Goal: Information Seeking & Learning: Learn about a topic

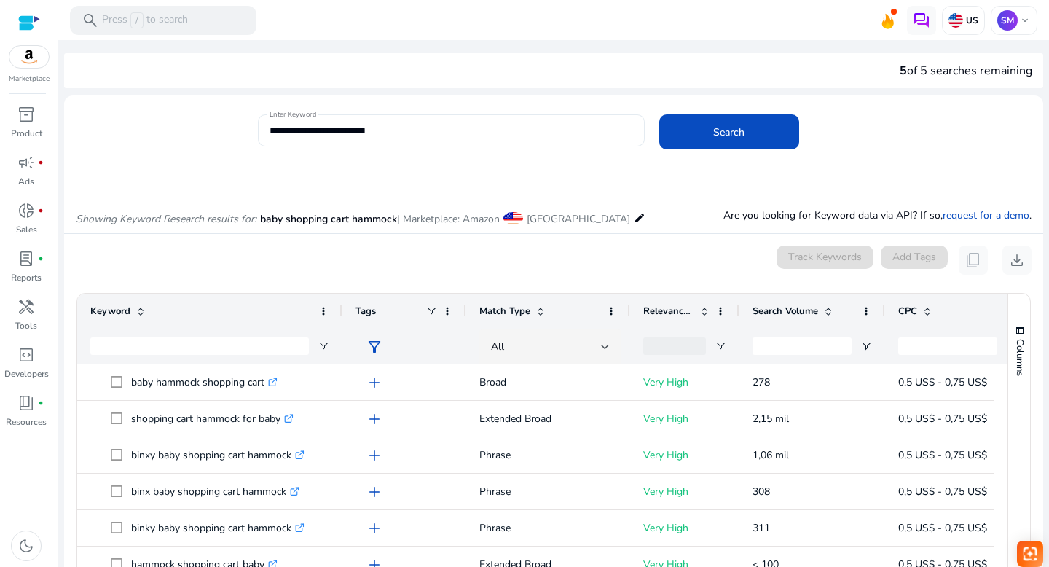
click at [355, 128] on input "**********" at bounding box center [450, 130] width 363 height 16
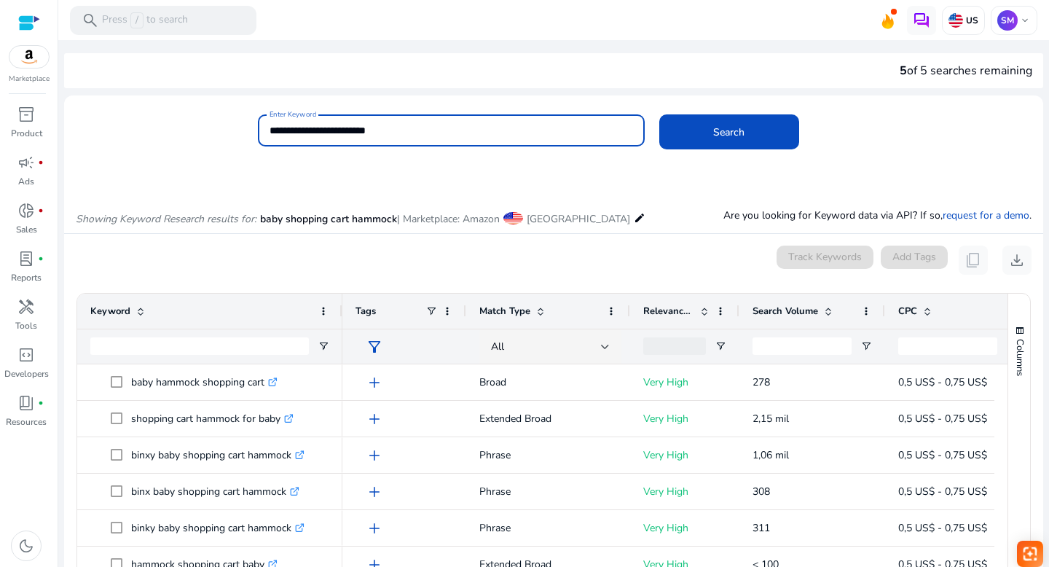
drag, startPoint x: 354, startPoint y: 130, endPoint x: 293, endPoint y: 130, distance: 61.2
click at [293, 130] on input "**********" at bounding box center [450, 130] width 363 height 16
type input "**********"
click at [720, 125] on span "Search" at bounding box center [728, 132] width 31 height 15
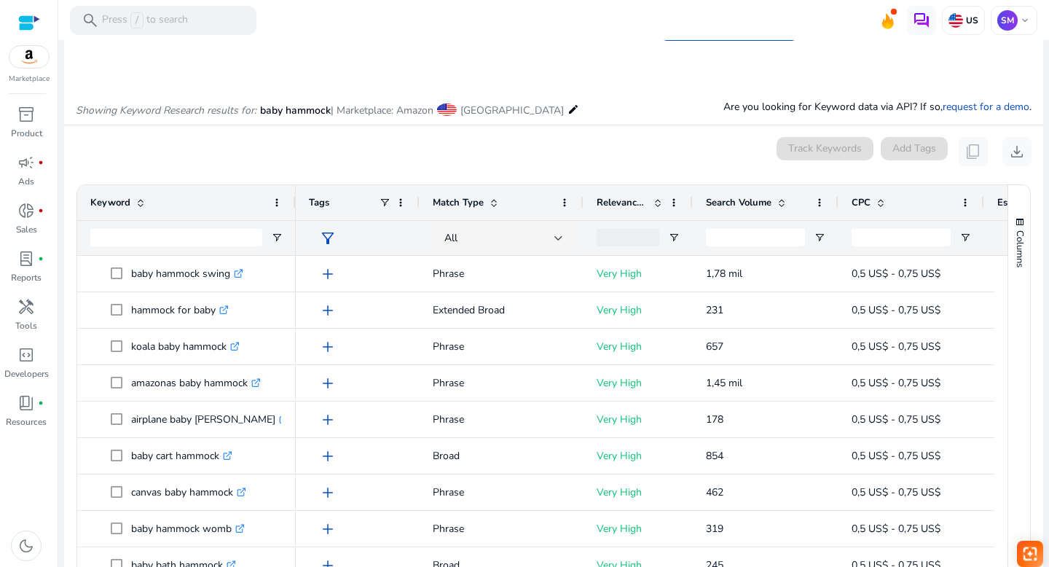
scroll to position [173, 0]
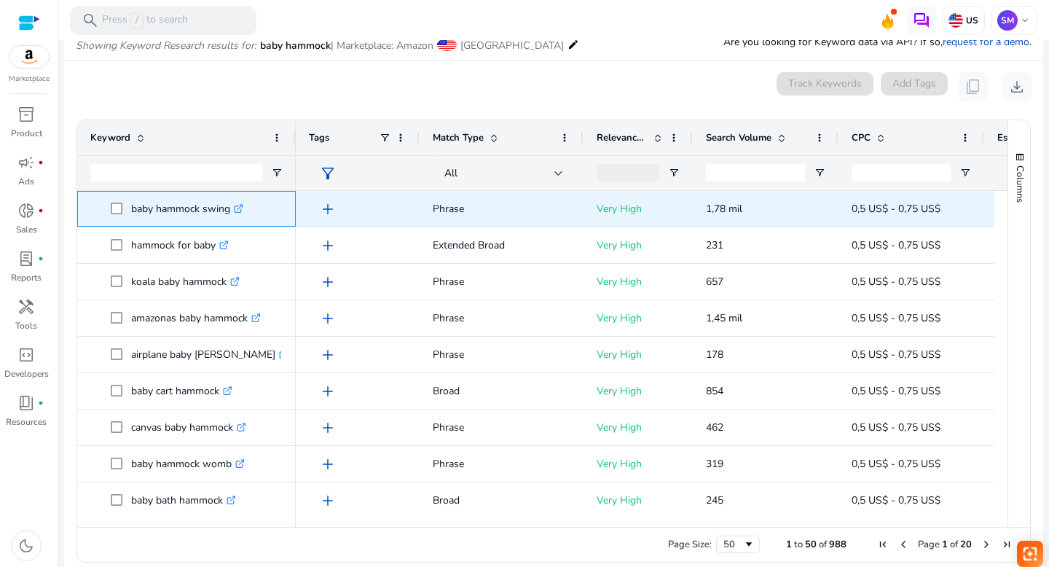
click at [242, 207] on icon ".st0{fill:#2c8af8}" at bounding box center [238, 208] width 9 height 9
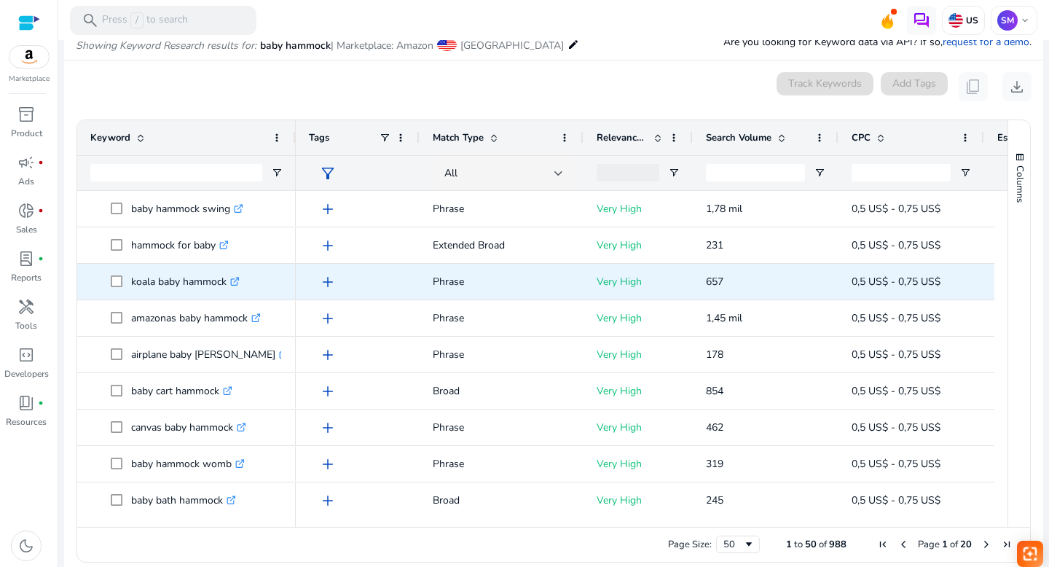
click at [239, 279] on icon at bounding box center [236, 279] width 5 height 5
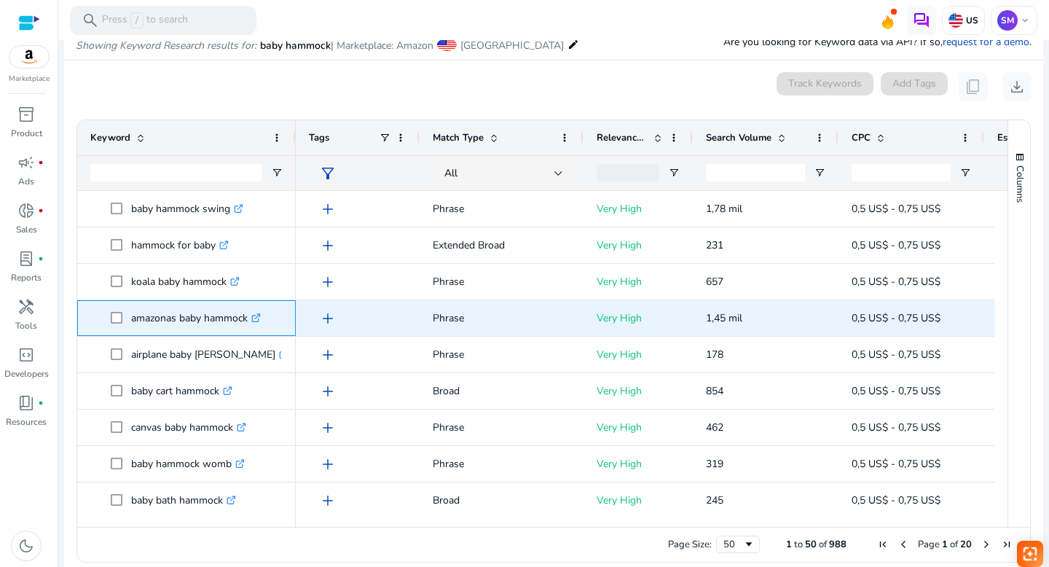
click at [257, 317] on icon ".st0{fill:#2c8af8}" at bounding box center [255, 317] width 9 height 9
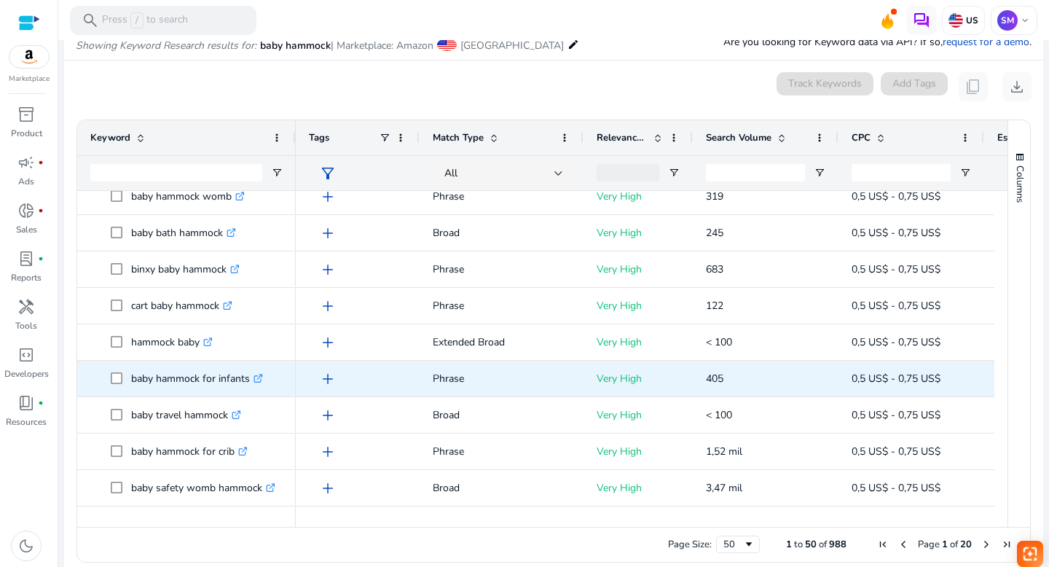
scroll to position [282, 0]
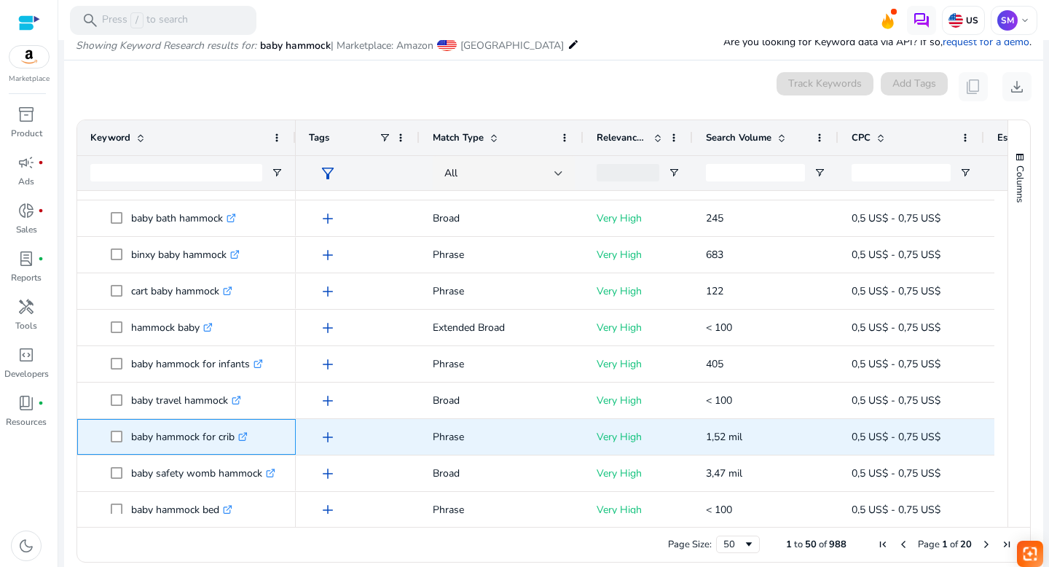
click at [246, 435] on icon at bounding box center [244, 434] width 5 height 5
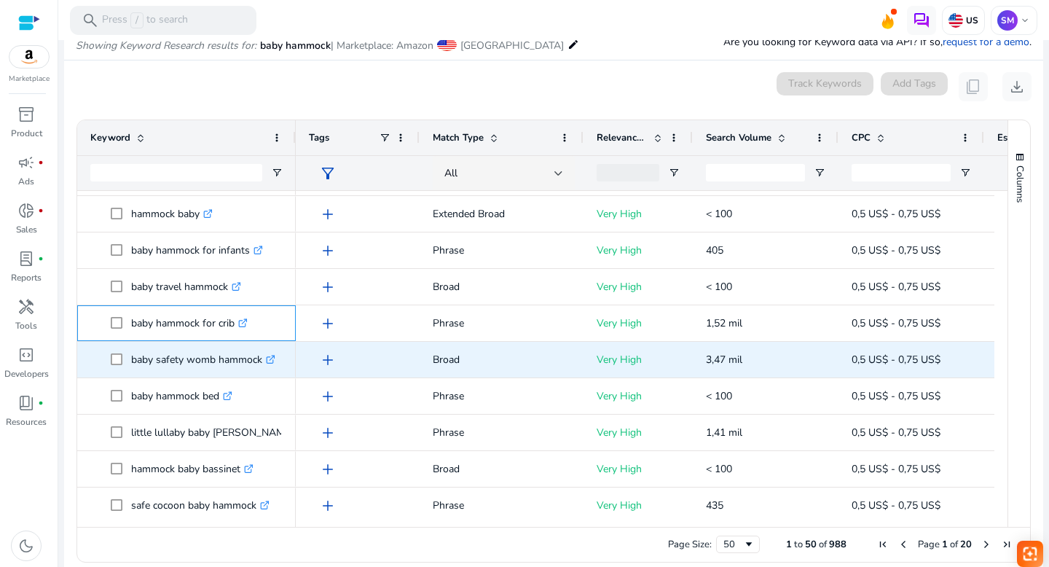
scroll to position [441, 0]
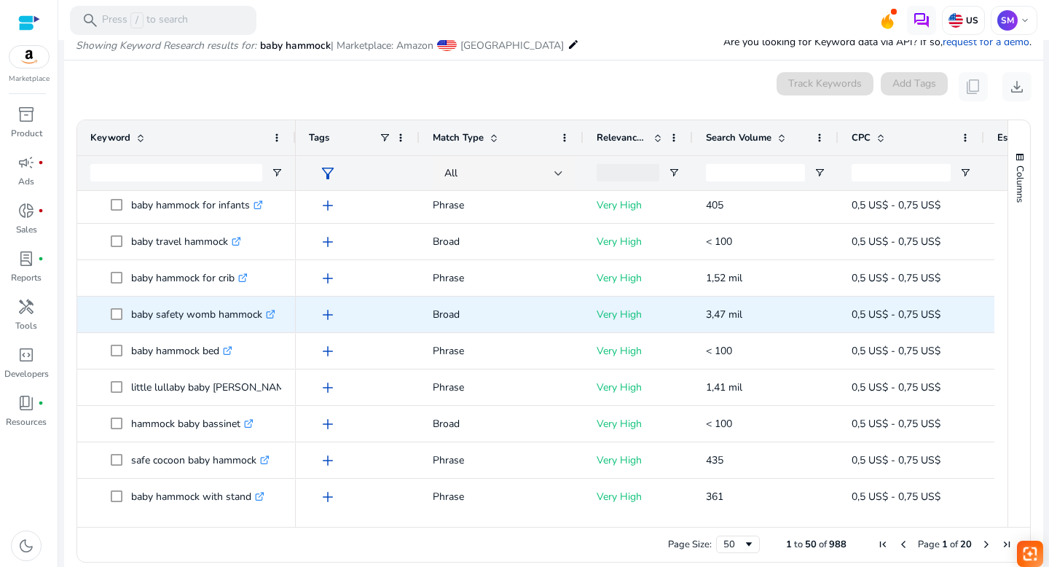
click at [274, 309] on icon at bounding box center [274, 311] width 4 height 4
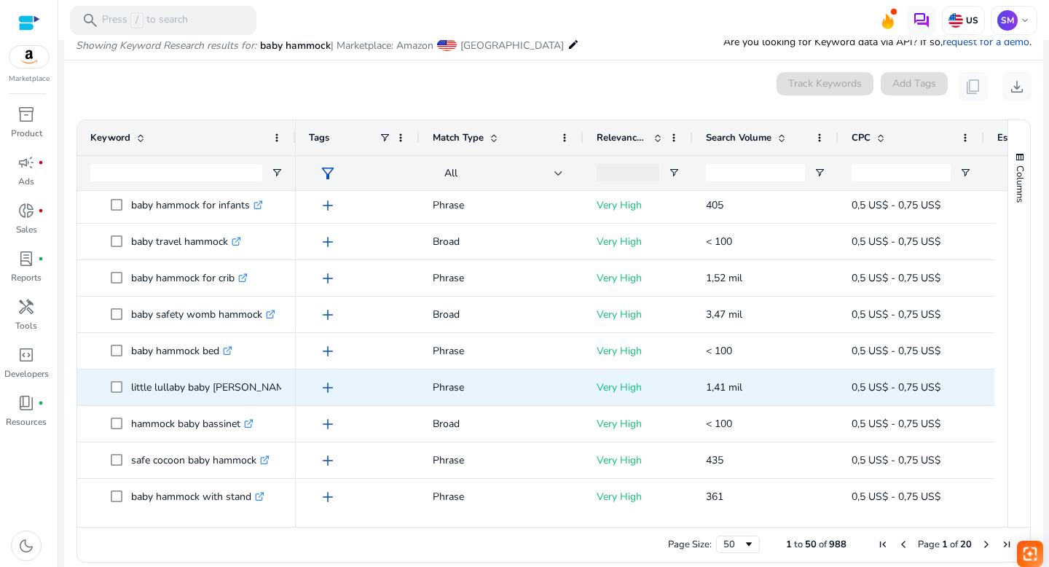
click at [301, 385] on icon at bounding box center [303, 384] width 5 height 5
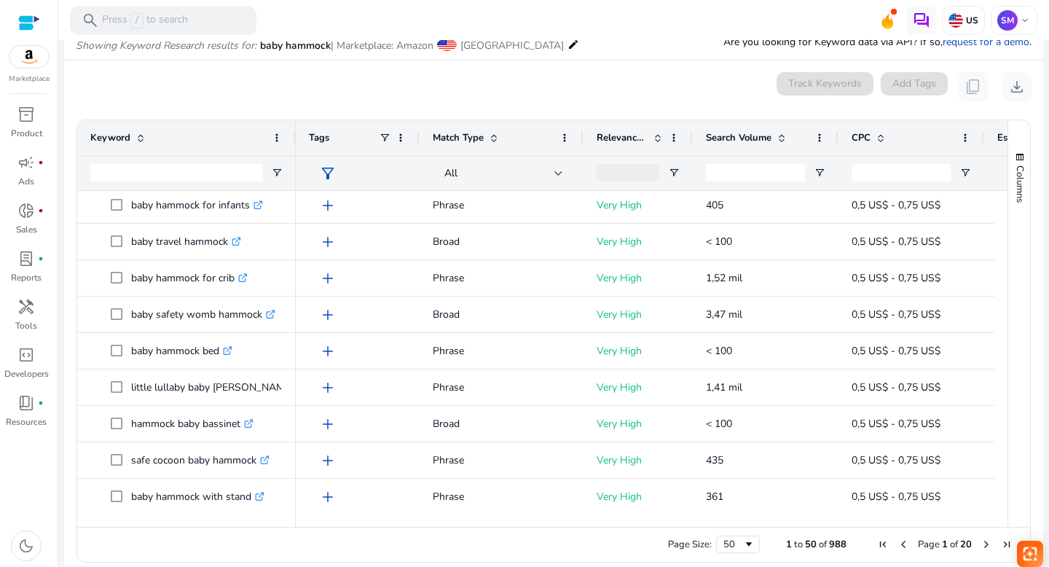
click at [556, 74] on div "0 keyword(s) selected Track Keywords Add Tags content_copy download" at bounding box center [553, 86] width 955 height 29
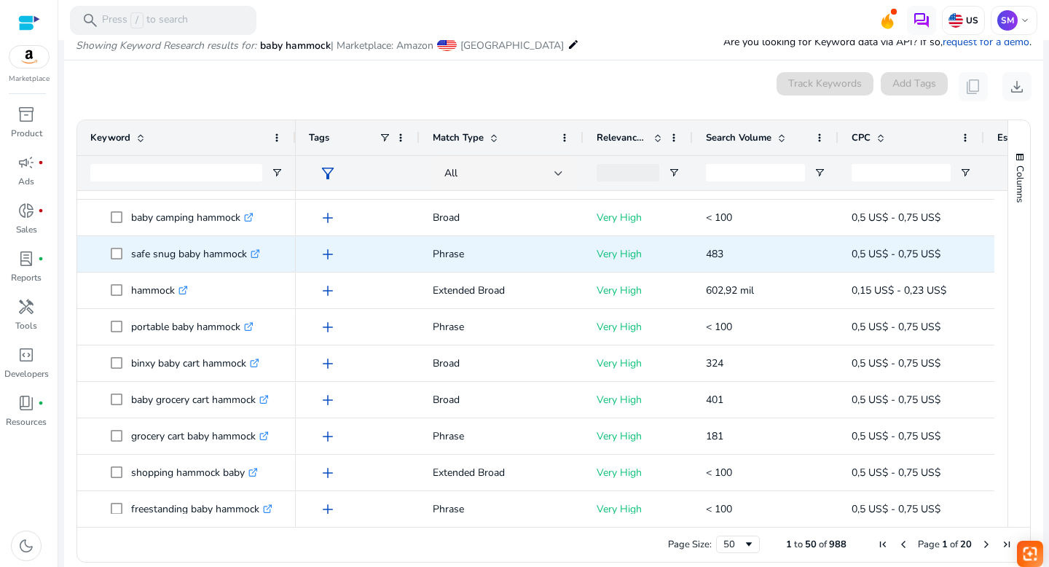
scroll to position [880, 0]
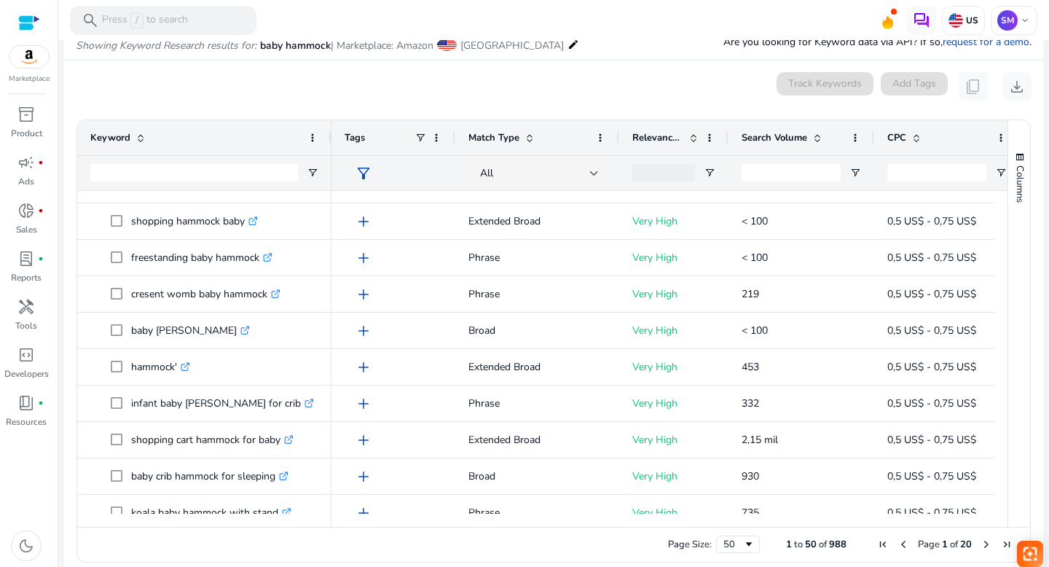
drag, startPoint x: 293, startPoint y: 134, endPoint x: 328, endPoint y: 135, distance: 35.7
click at [328, 135] on div at bounding box center [331, 137] width 6 height 35
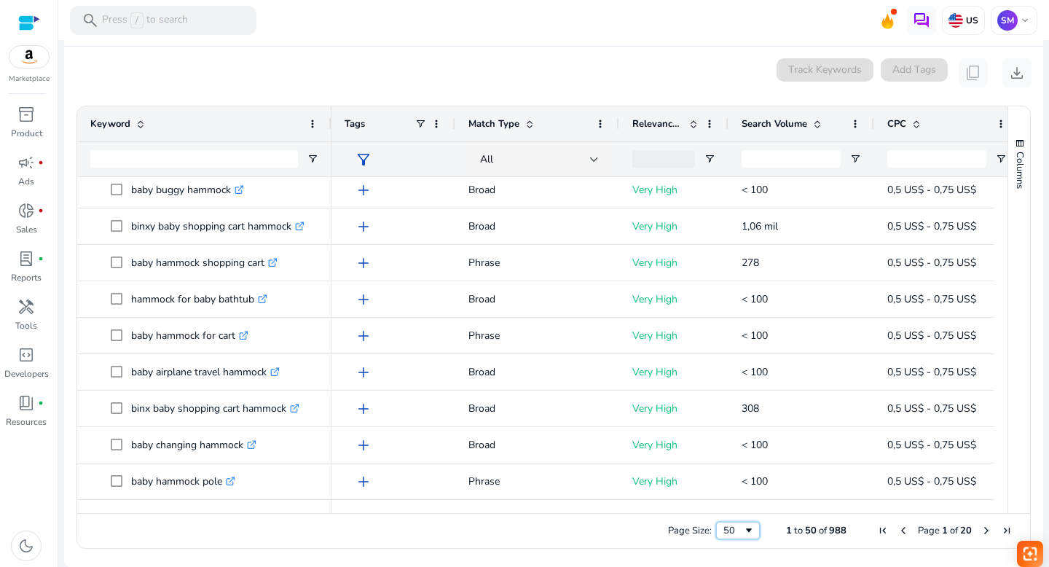
click at [743, 526] on span "Page Size" at bounding box center [749, 530] width 12 height 12
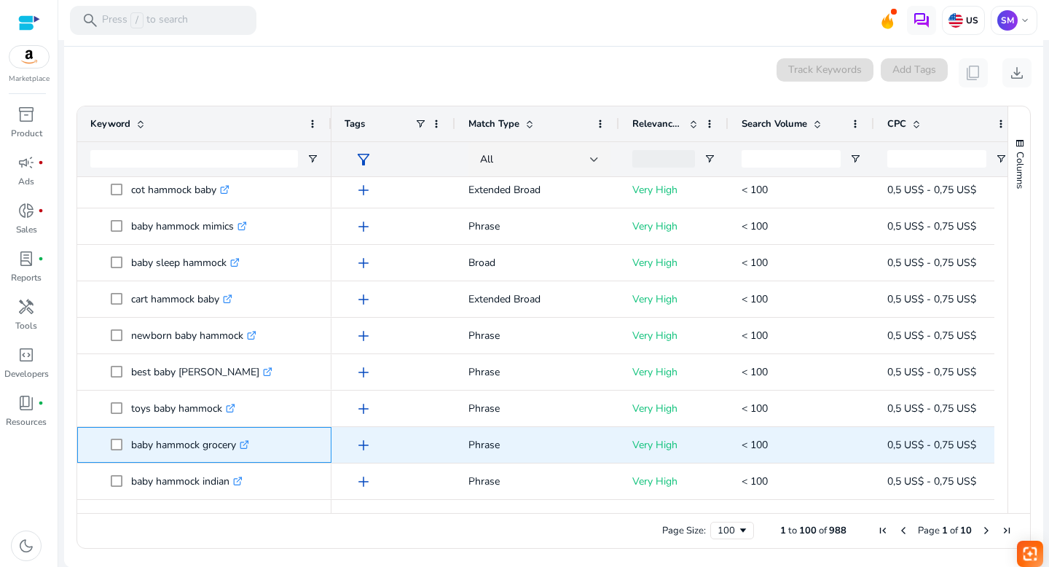
click at [246, 443] on icon ".st0{fill:#2c8af8}" at bounding box center [244, 444] width 9 height 9
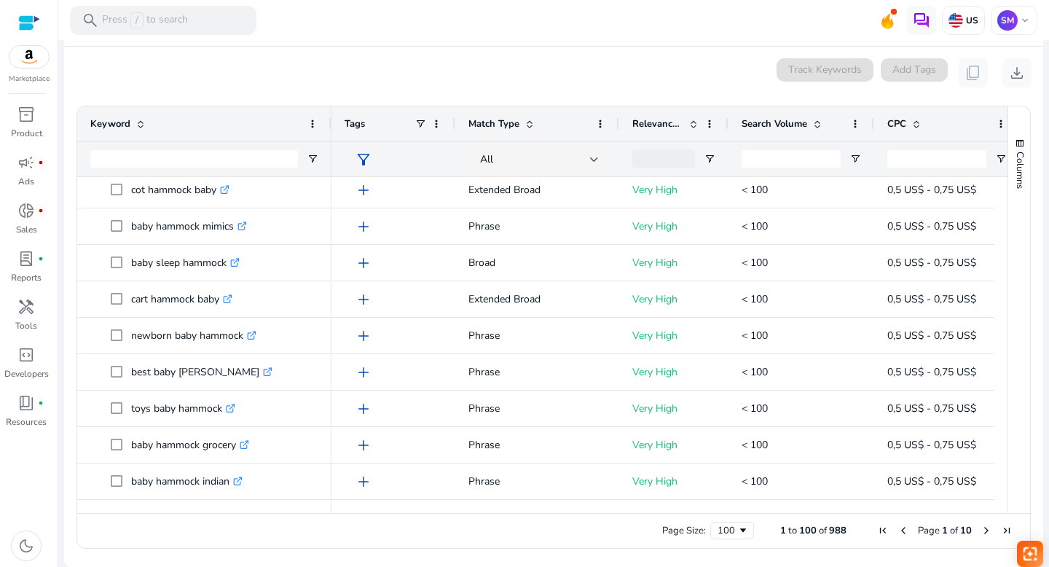
click at [980, 529] on span "Next Page" at bounding box center [986, 530] width 12 height 12
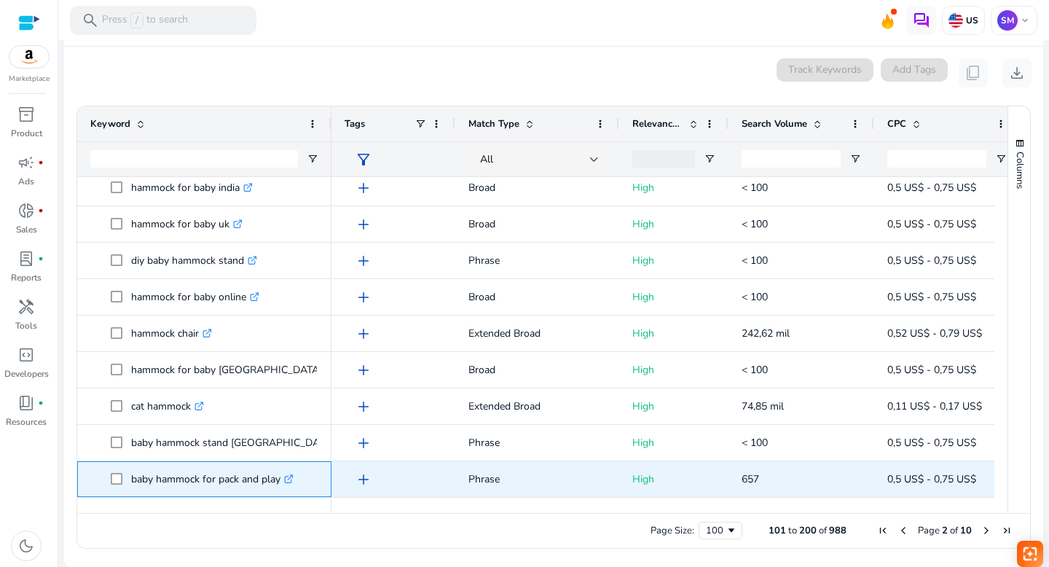
click at [292, 477] on icon at bounding box center [290, 476] width 5 height 5
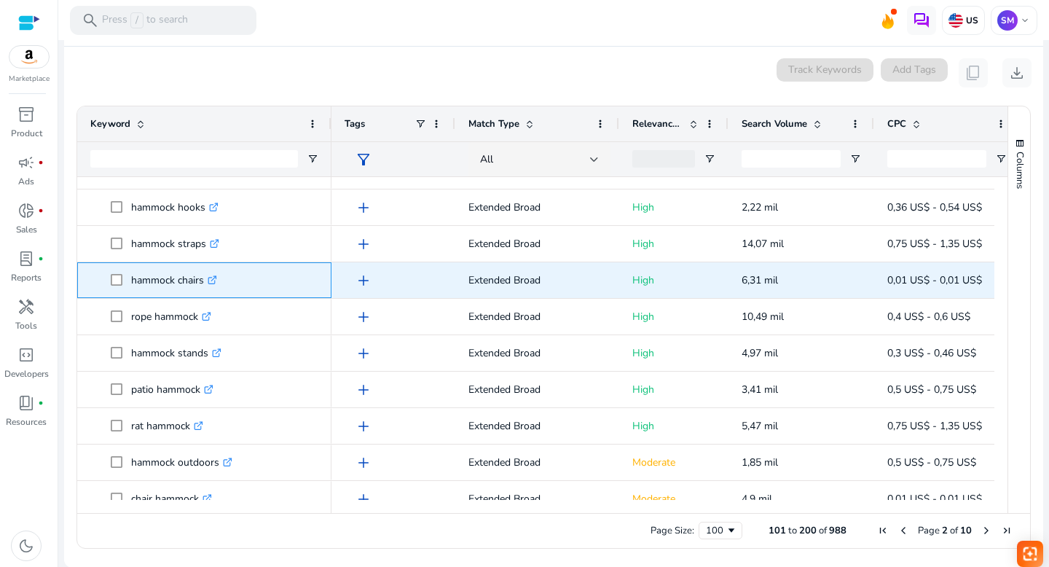
click at [215, 277] on icon ".st0{fill:#2c8af8}" at bounding box center [212, 279] width 9 height 9
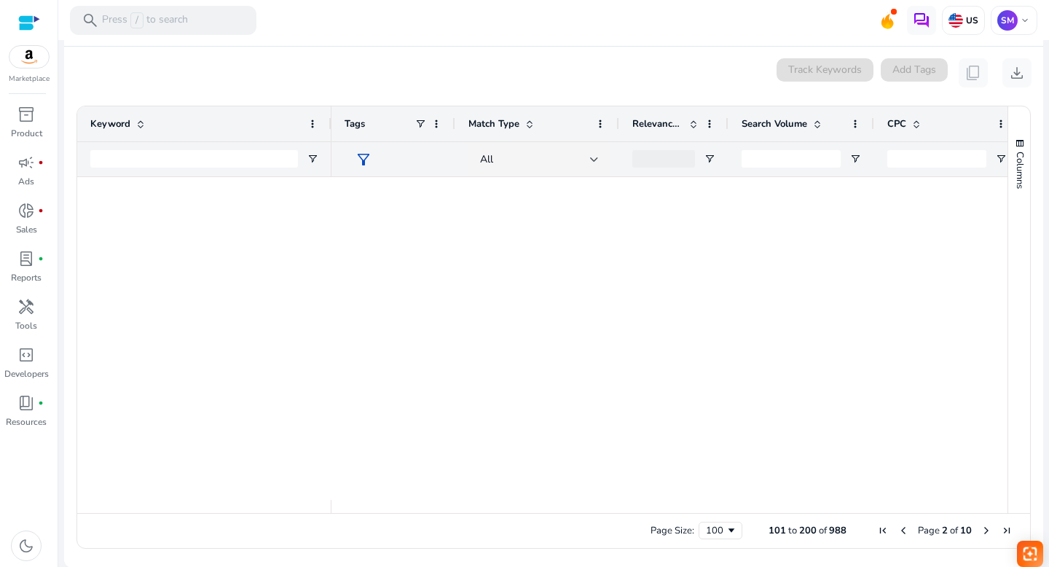
scroll to position [368, 0]
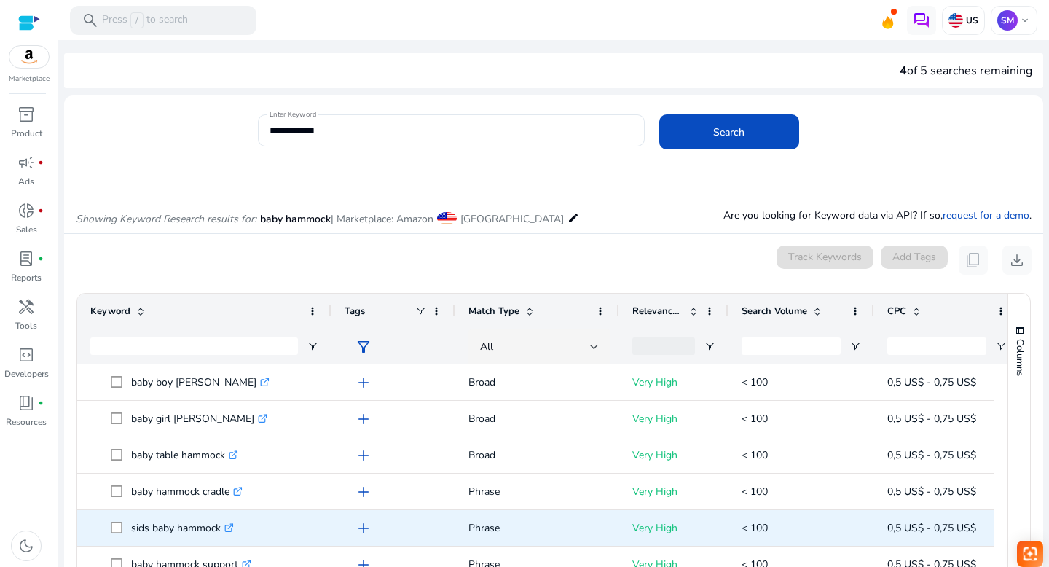
scroll to position [187, 0]
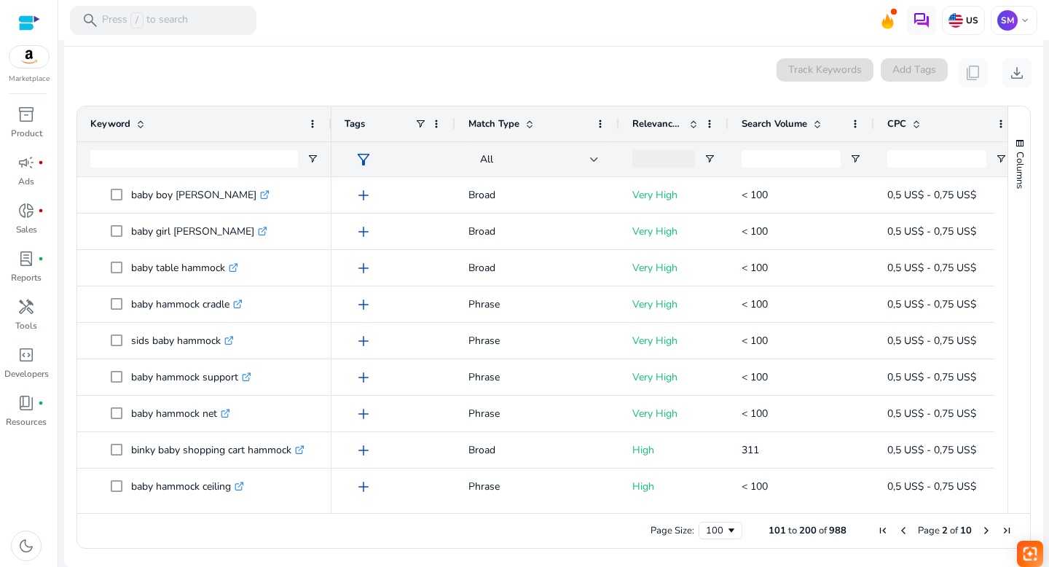
click at [897, 528] on span "Previous Page" at bounding box center [903, 530] width 12 height 12
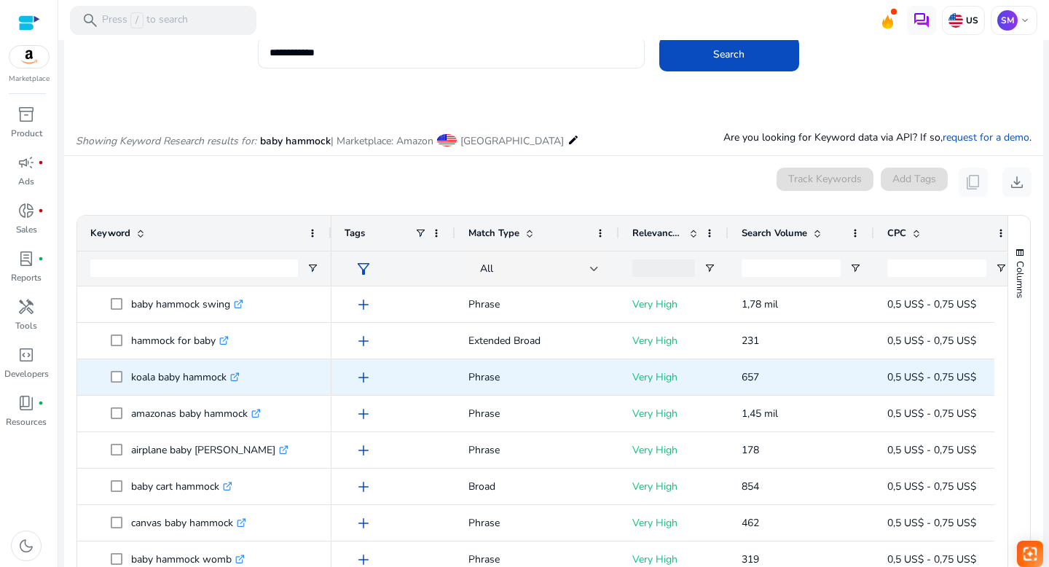
scroll to position [75, 0]
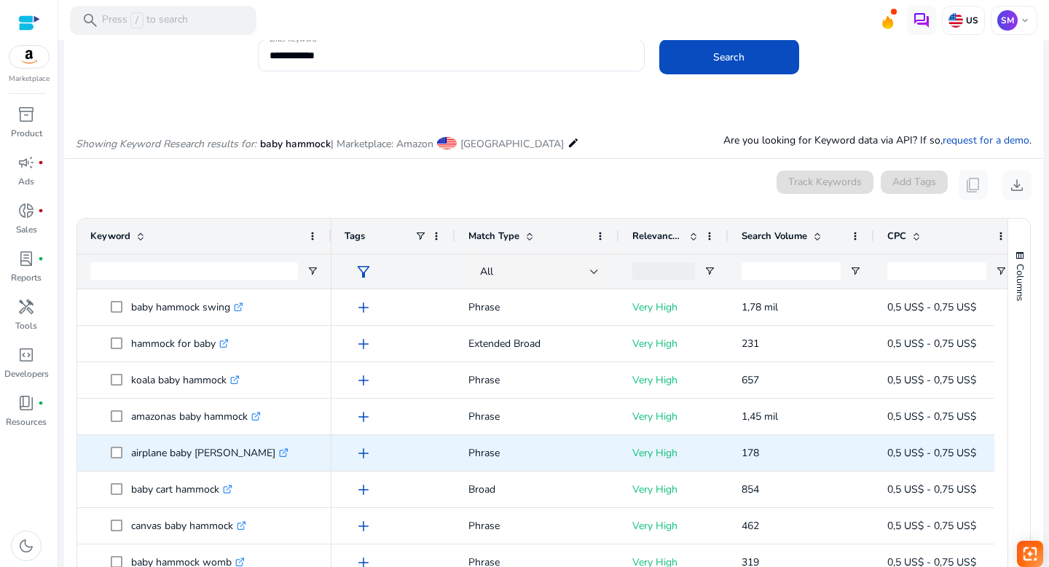
click at [283, 451] on icon at bounding box center [285, 450] width 5 height 5
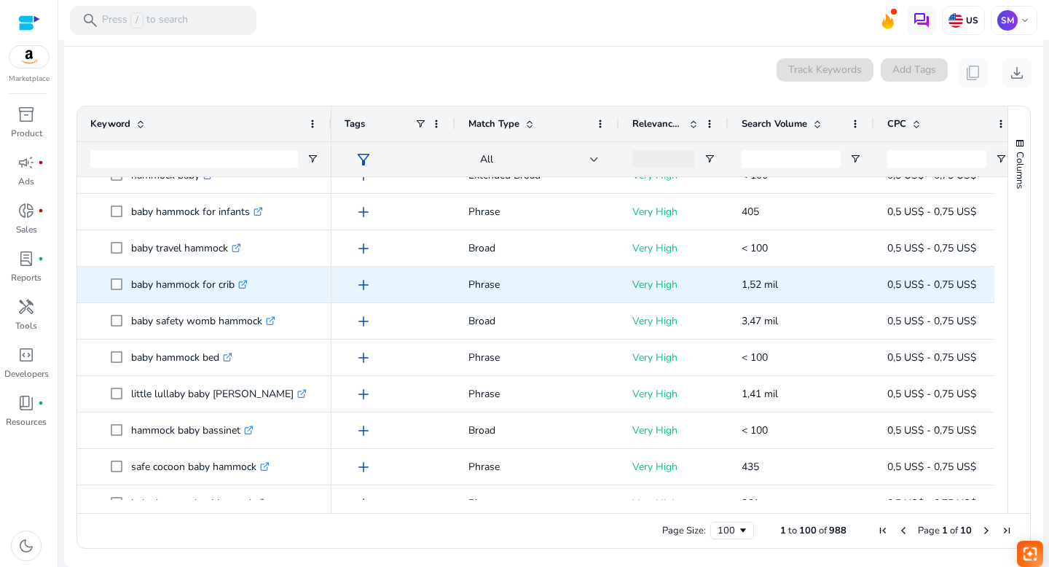
scroll to position [420, 0]
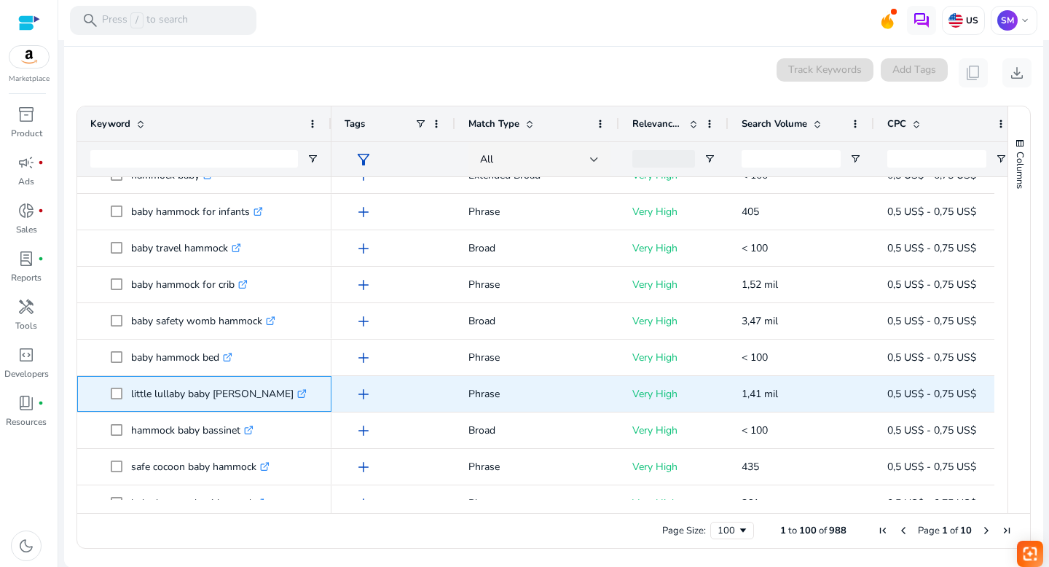
click at [301, 392] on icon at bounding box center [303, 391] width 5 height 5
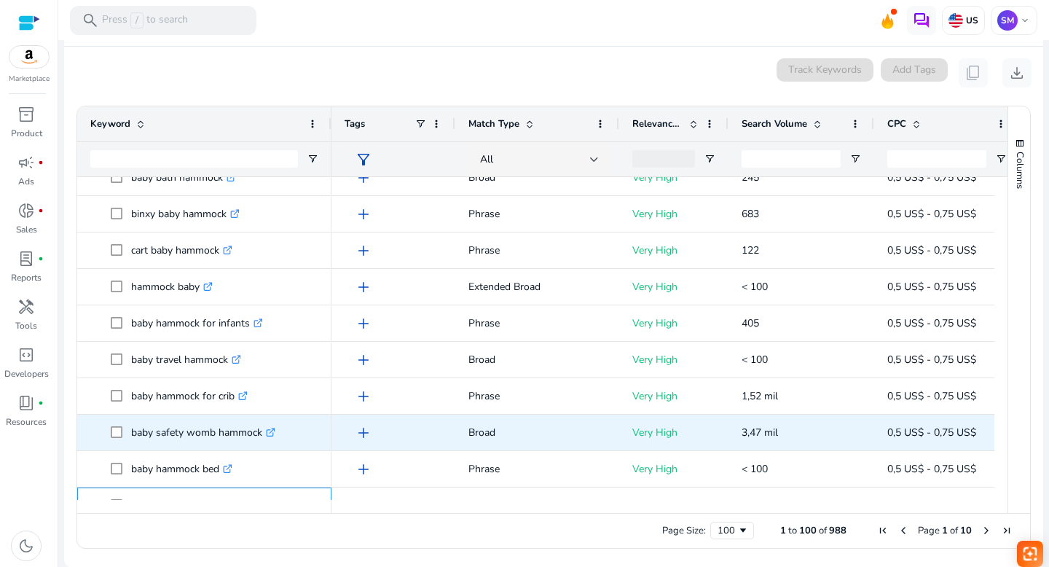
scroll to position [0, 0]
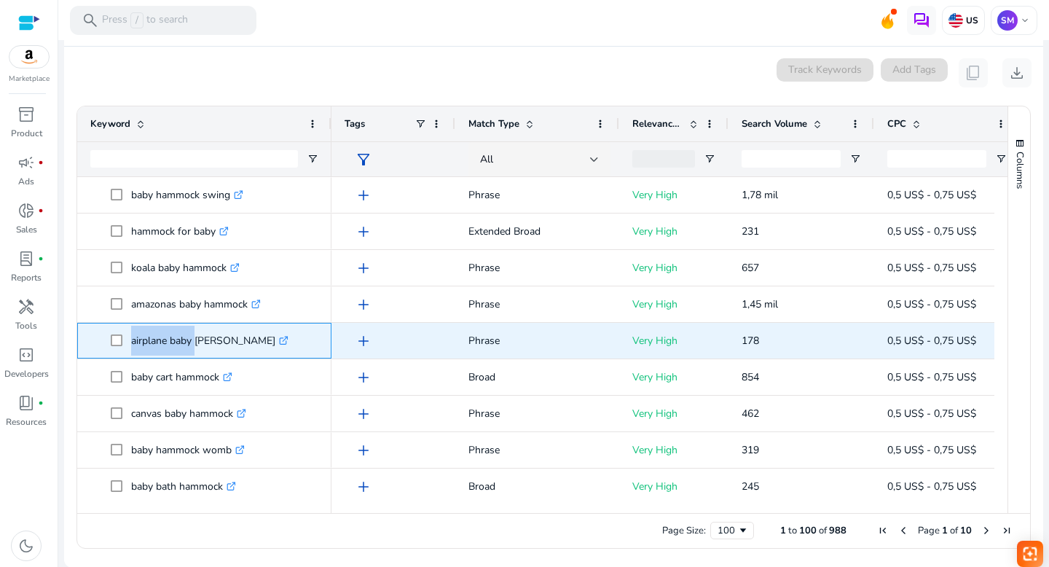
drag, startPoint x: 130, startPoint y: 342, endPoint x: 191, endPoint y: 339, distance: 60.5
click at [191, 339] on span "airplane baby hammock .st0{fill:#2c8af8}" at bounding box center [215, 340] width 208 height 30
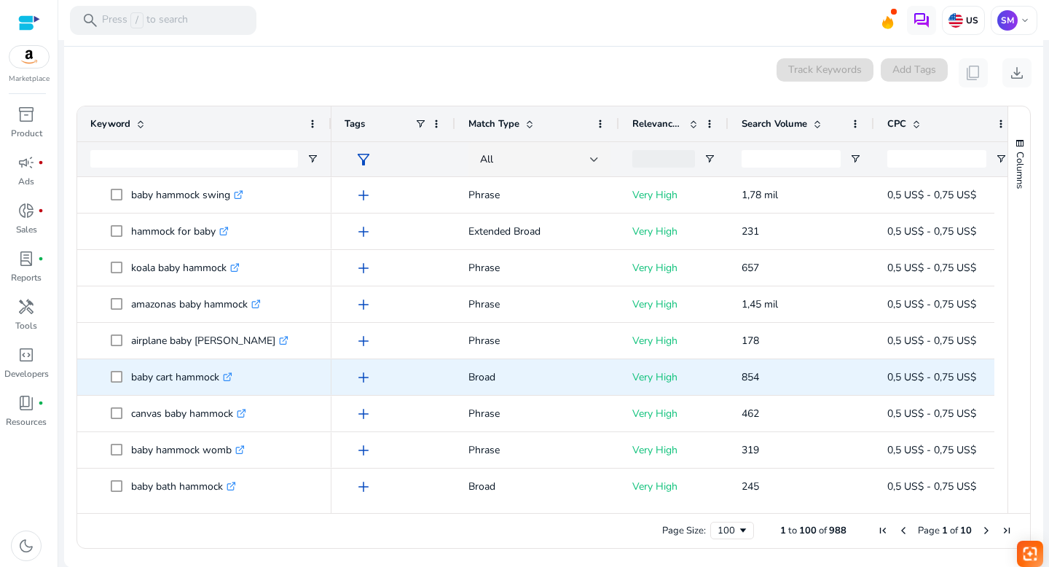
click at [185, 376] on p "baby cart hammock .st0{fill:#2c8af8}" at bounding box center [181, 377] width 101 height 30
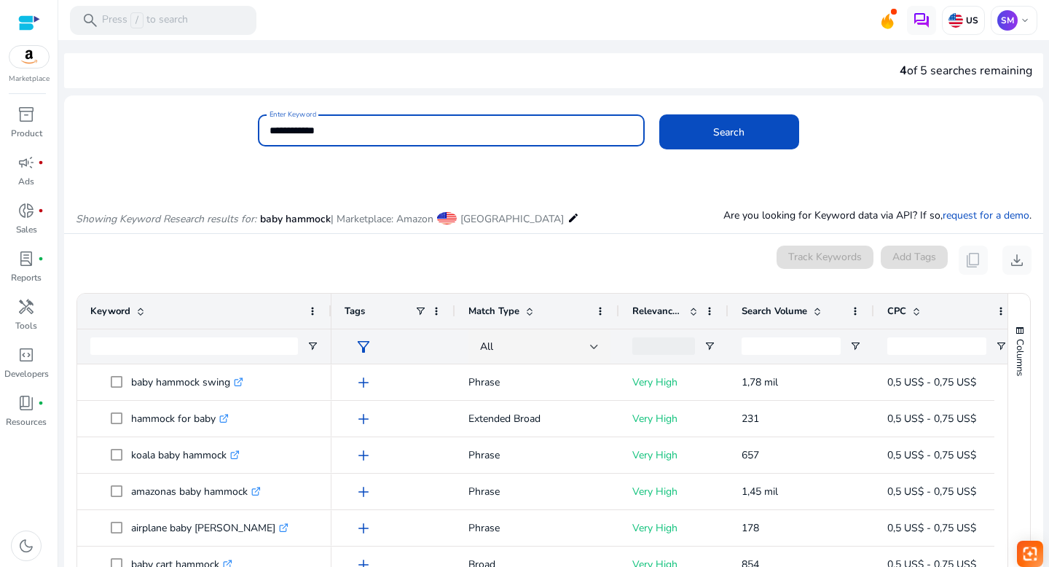
drag, startPoint x: 346, startPoint y: 129, endPoint x: 295, endPoint y: 130, distance: 51.0
click at [295, 130] on input "**********" at bounding box center [450, 130] width 363 height 16
type input "**********"
click at [713, 125] on span "Search" at bounding box center [728, 132] width 31 height 15
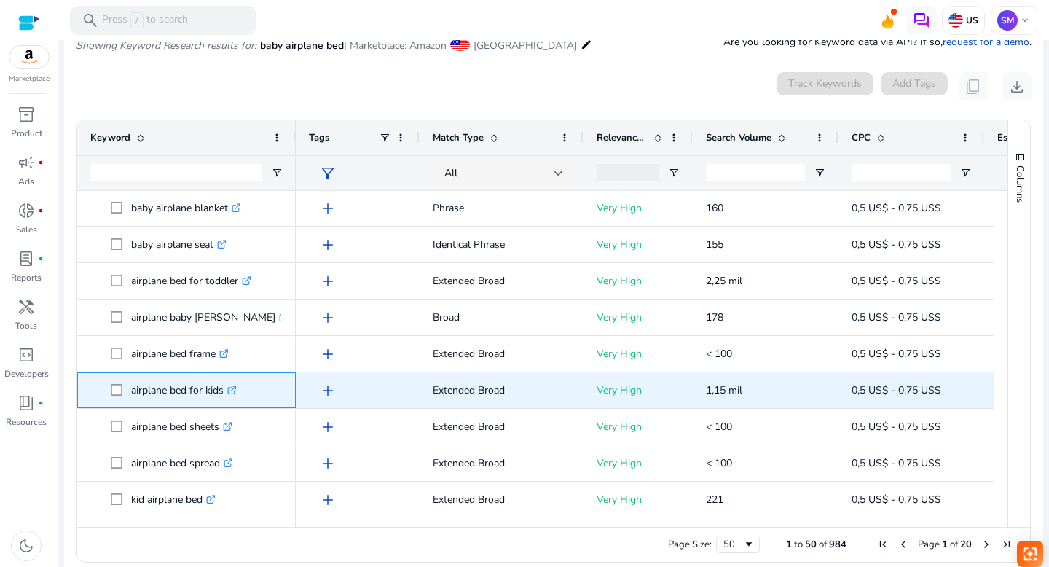
click at [236, 389] on icon ".st0{fill:#2c8af8}" at bounding box center [231, 389] width 9 height 9
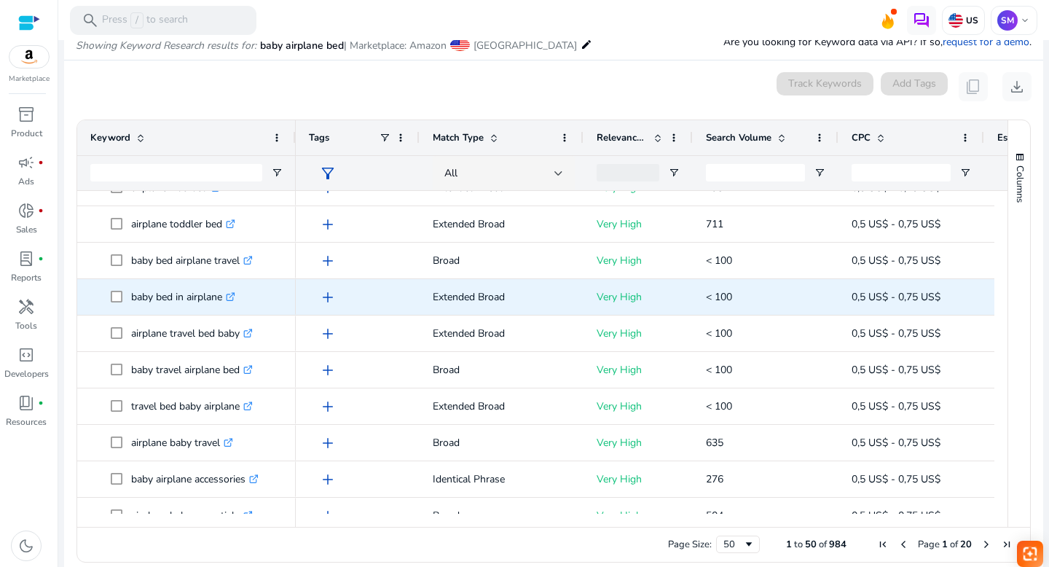
scroll to position [304, 0]
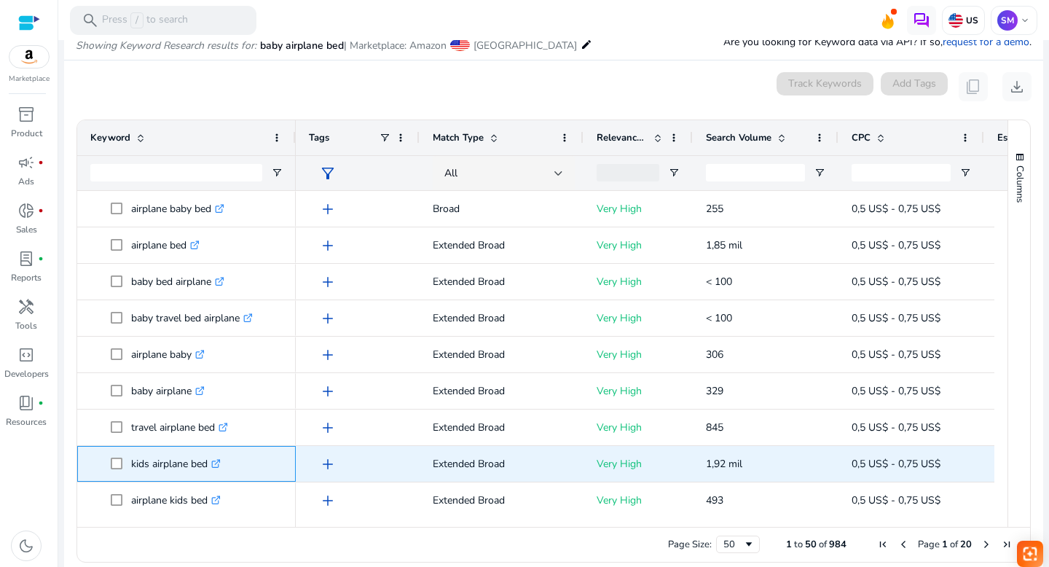
click at [218, 461] on icon ".st0{fill:#2c8af8}" at bounding box center [215, 463] width 9 height 9
